Goal: Entertainment & Leisure: Consume media (video, audio)

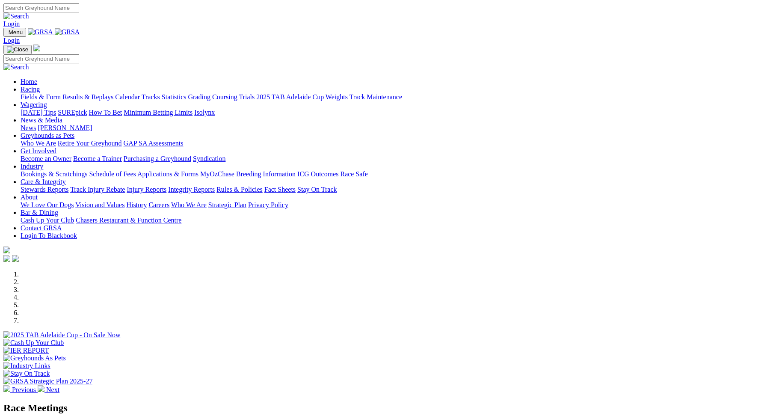
drag, startPoint x: 0, startPoint y: 0, endPoint x: 211, endPoint y: 31, distance: 212.8
click at [40, 86] on link "Racing" at bounding box center [30, 89] width 19 height 7
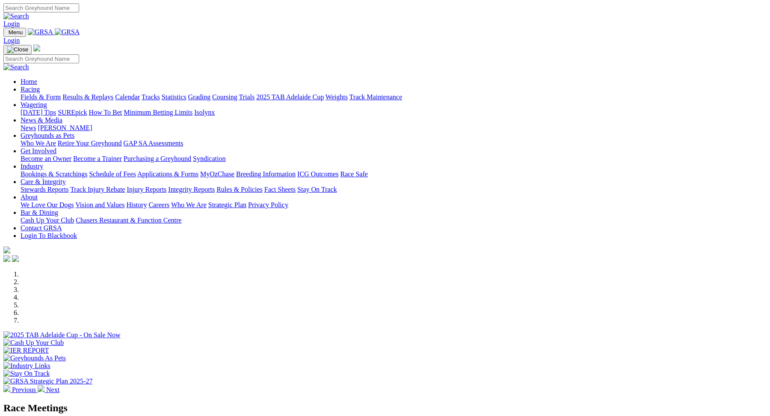
click at [40, 86] on link "Racing" at bounding box center [30, 89] width 19 height 7
click at [61, 93] on link "Fields & Form" at bounding box center [41, 96] width 40 height 7
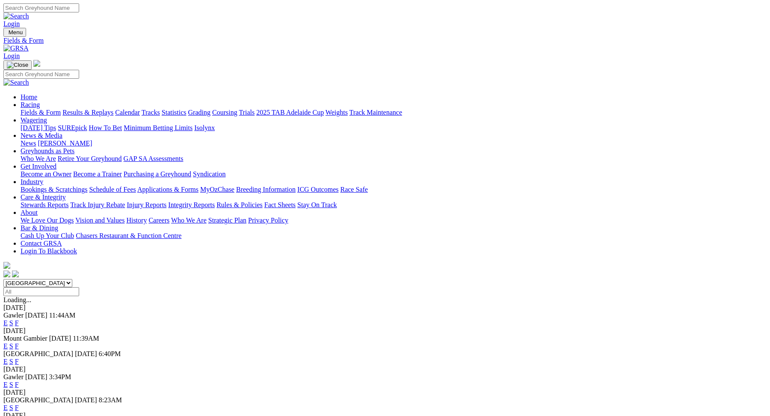
click at [72, 279] on select "South Australia New South Wales Northern Territory Queensland Tasmania Victoria…" at bounding box center [37, 283] width 69 height 8
select select "QLD"
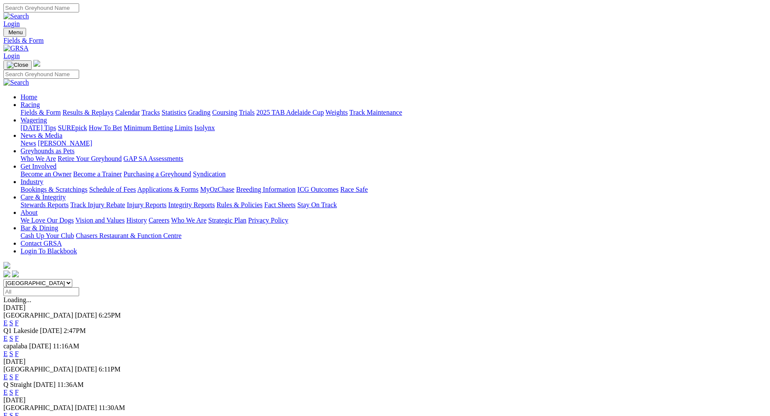
click at [8, 373] on link "E" at bounding box center [5, 376] width 4 height 7
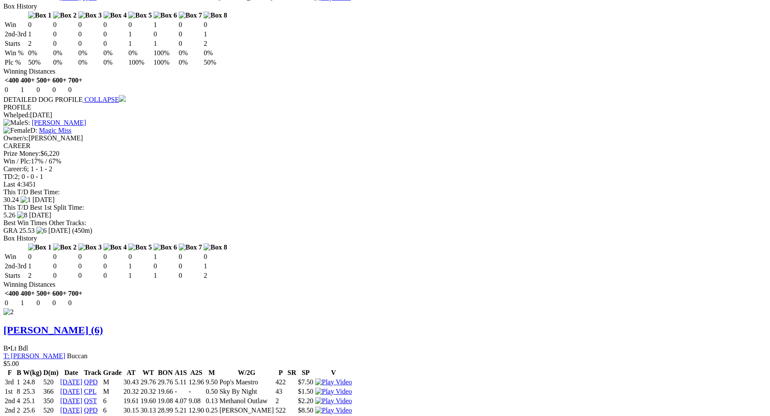
scroll to position [1035, 0]
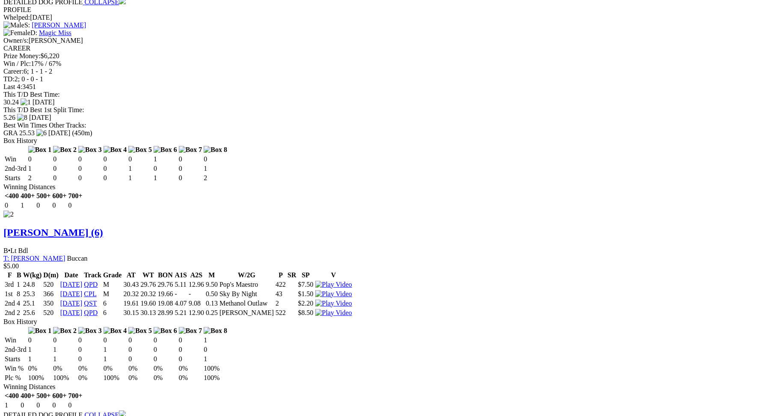
scroll to position [1056, 0]
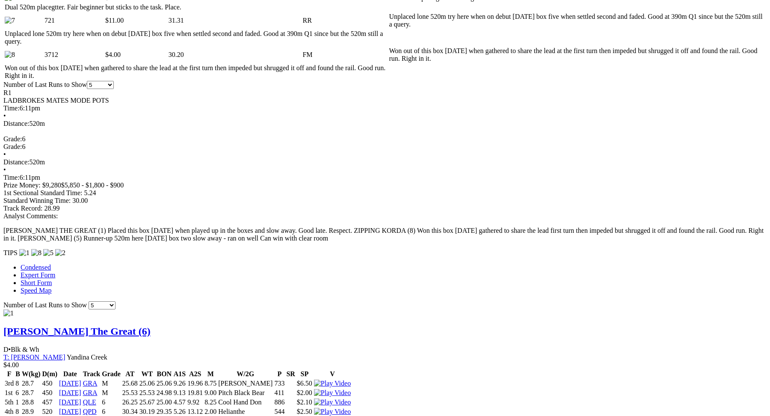
scroll to position [0, 0]
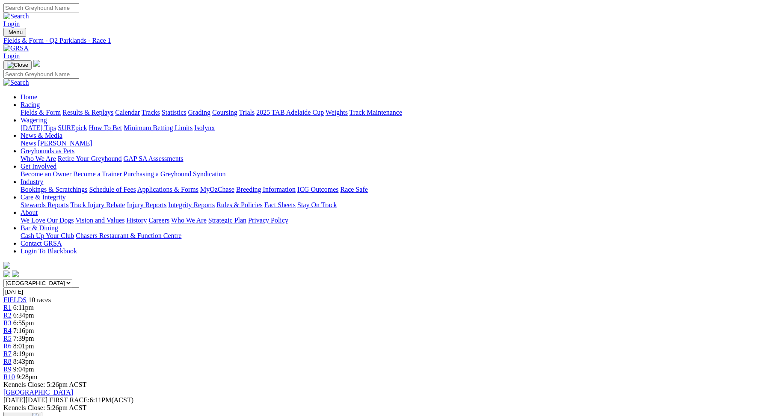
click at [12, 312] on link "R2" at bounding box center [7, 315] width 8 height 7
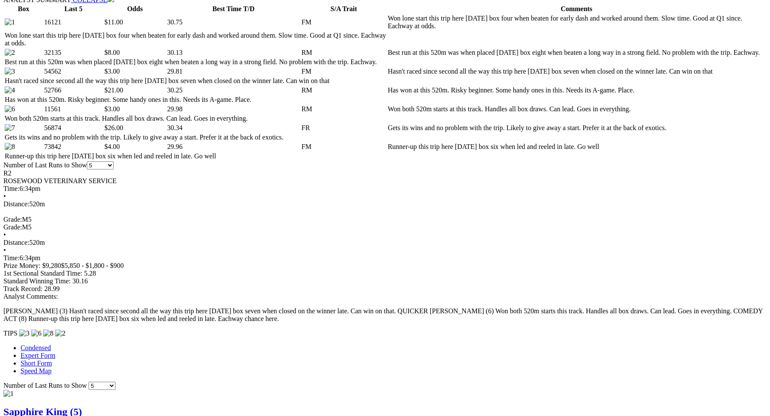
scroll to position [444, 0]
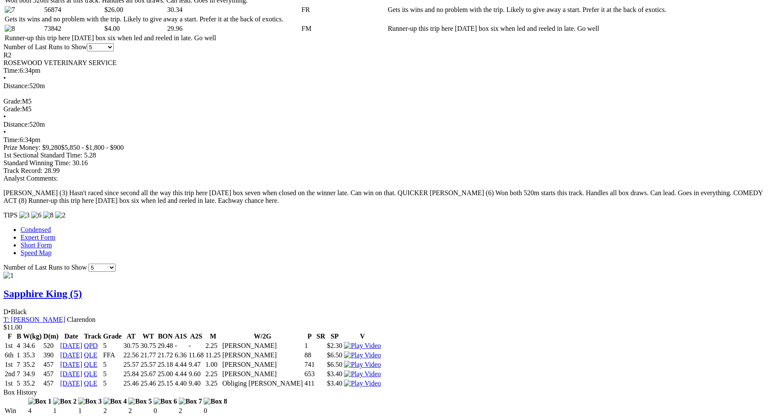
scroll to position [562, 0]
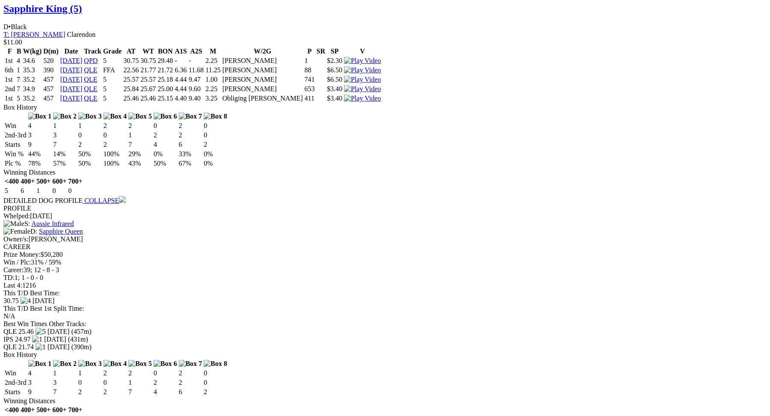
scroll to position [915, 0]
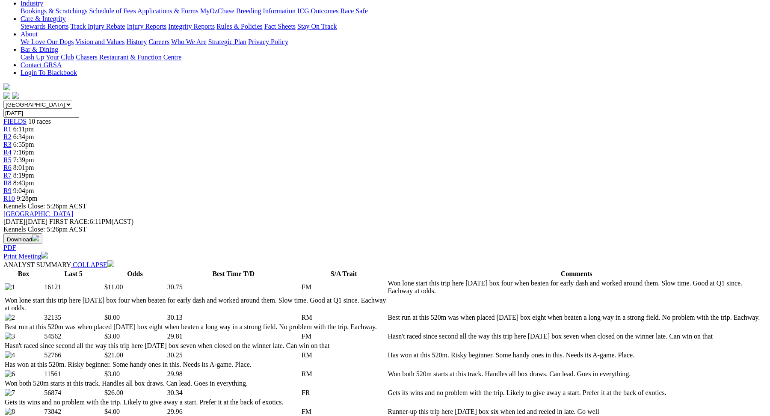
scroll to position [0, 0]
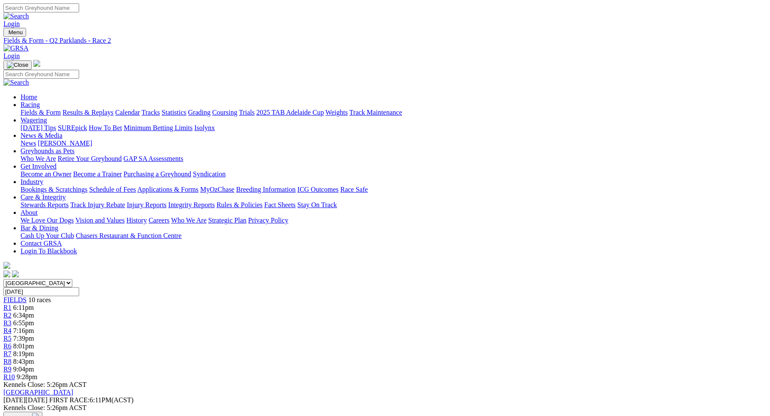
click at [12, 319] on link "R3" at bounding box center [7, 322] width 8 height 7
click at [34, 327] on span "7:16pm" at bounding box center [23, 330] width 21 height 7
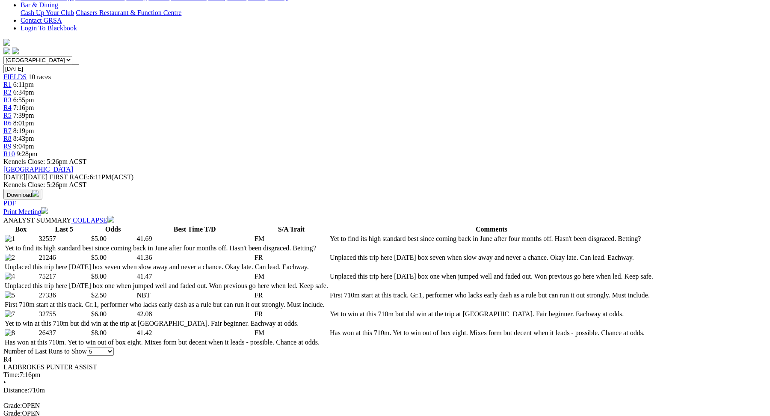
scroll to position [230, 0]
